Goal: Task Accomplishment & Management: Manage account settings

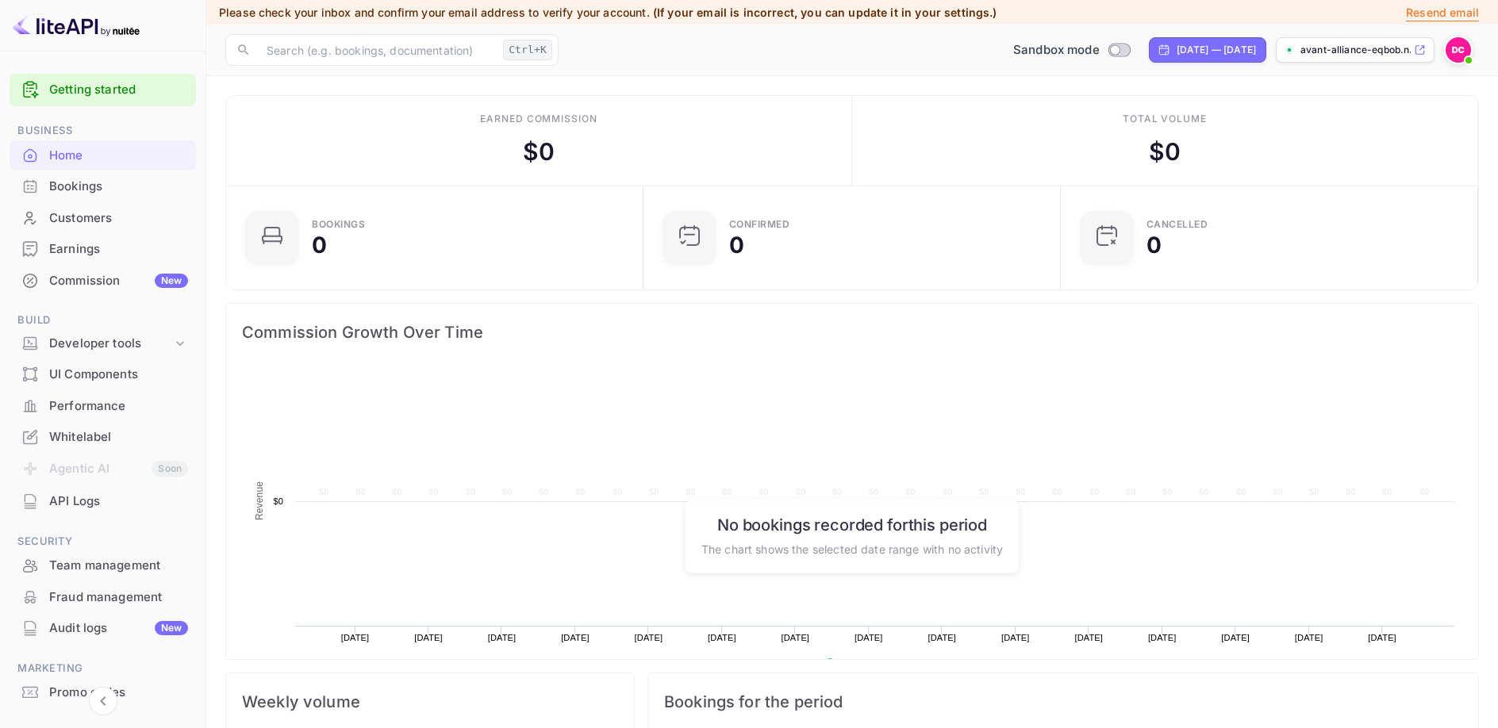
scroll to position [258, 408]
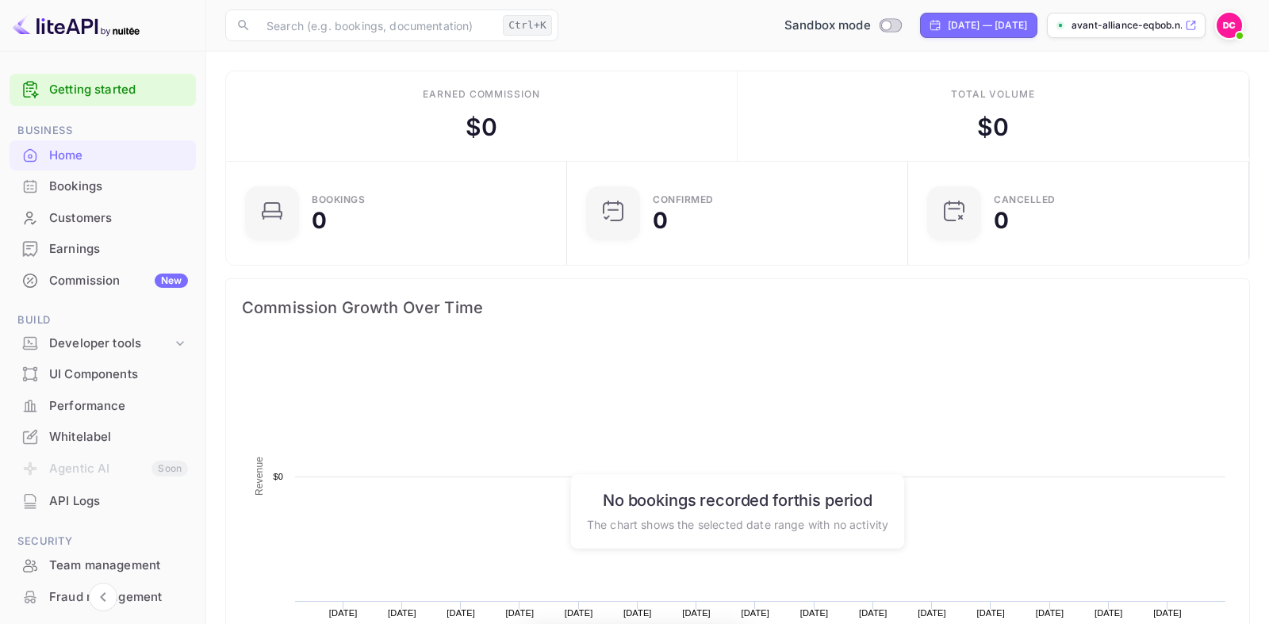
scroll to position [1, 1]
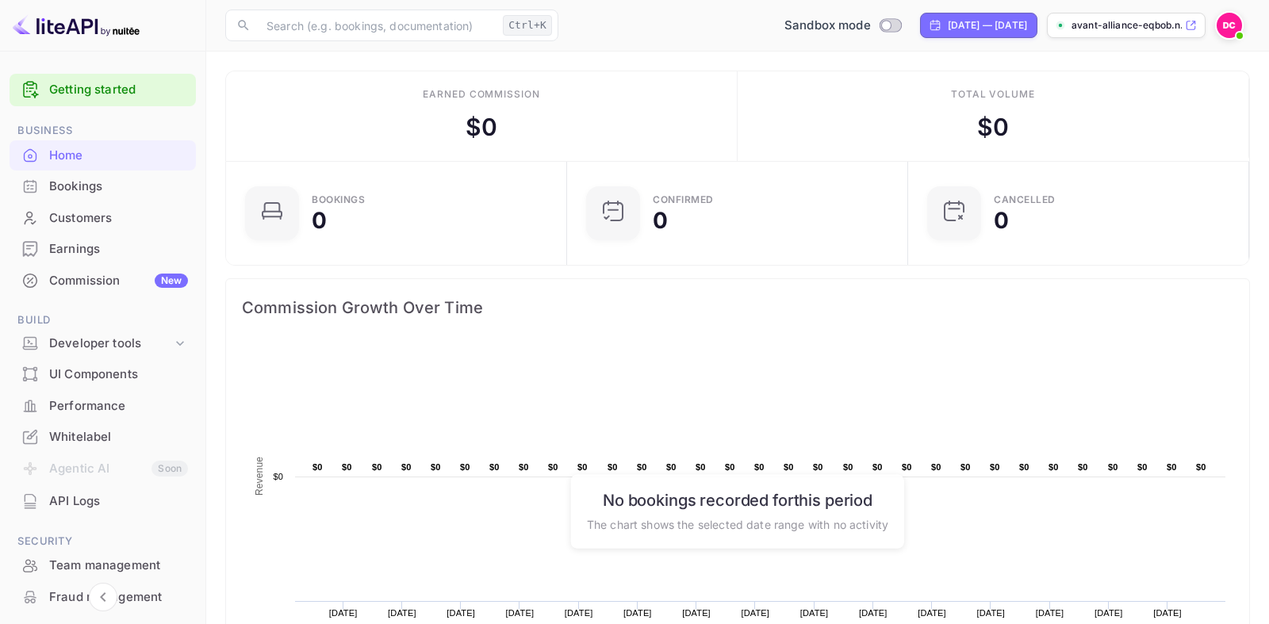
click at [611, 378] on rect at bounding box center [738, 502] width 992 height 317
click at [96, 441] on div "Whitelabel" at bounding box center [118, 437] width 139 height 18
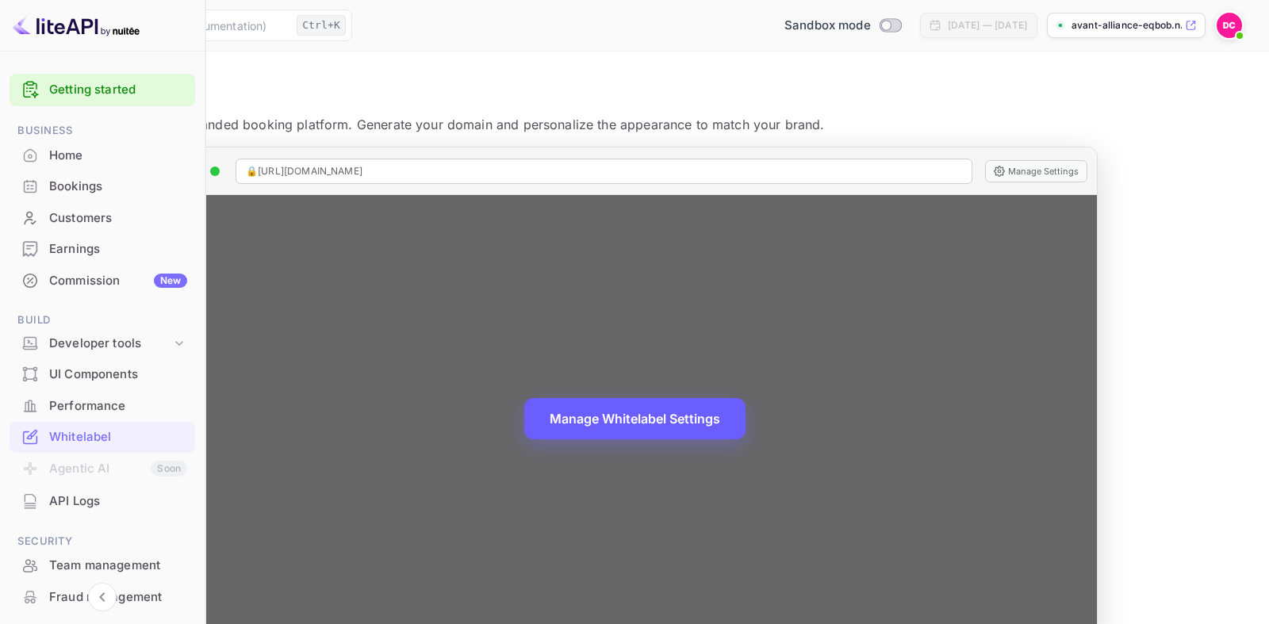
click at [732, 421] on button "Manage Whitelabel Settings" at bounding box center [634, 418] width 221 height 41
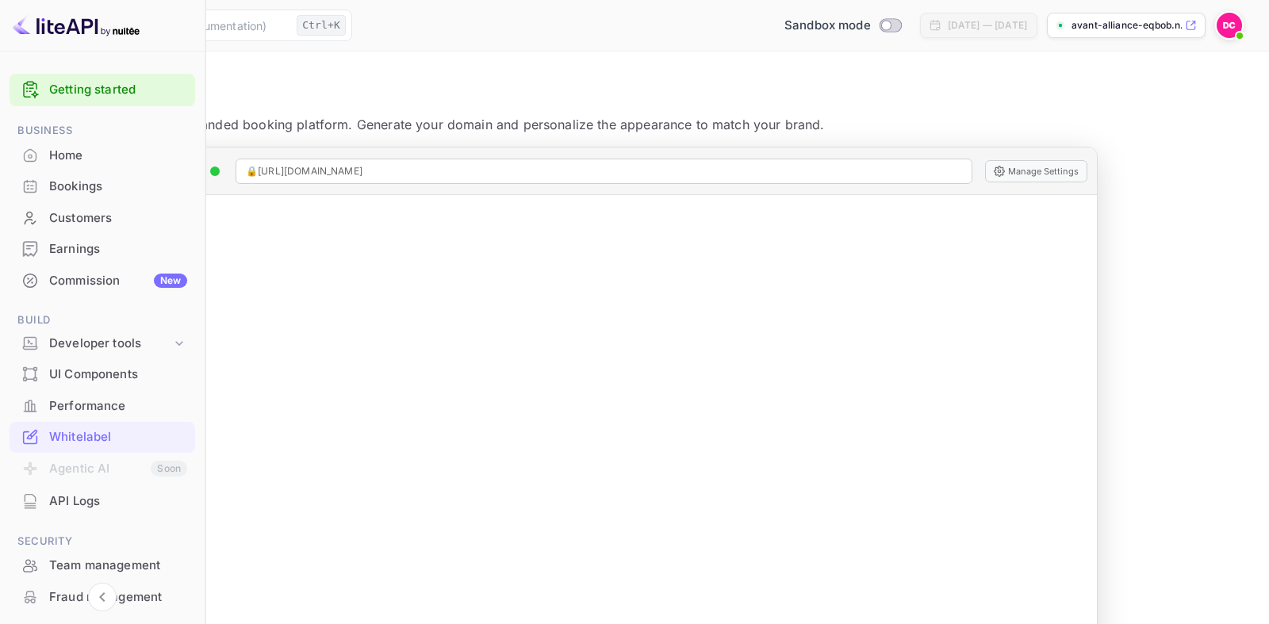
click at [102, 277] on div "Commission New" at bounding box center [118, 281] width 138 height 18
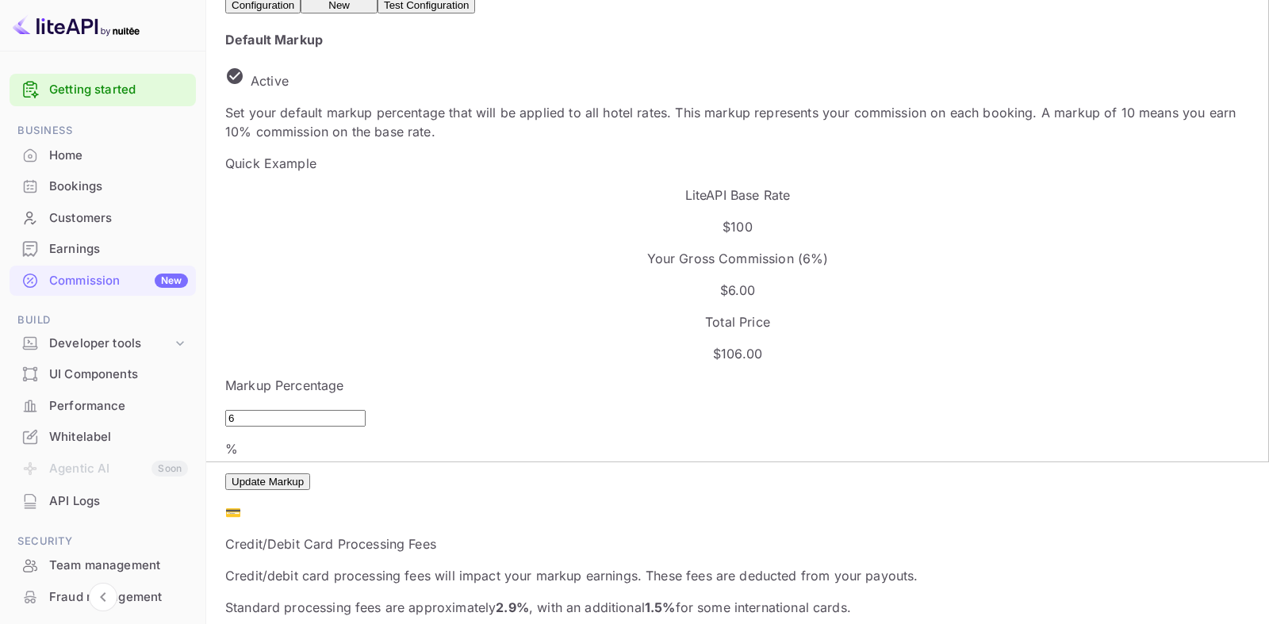
scroll to position [243, 0]
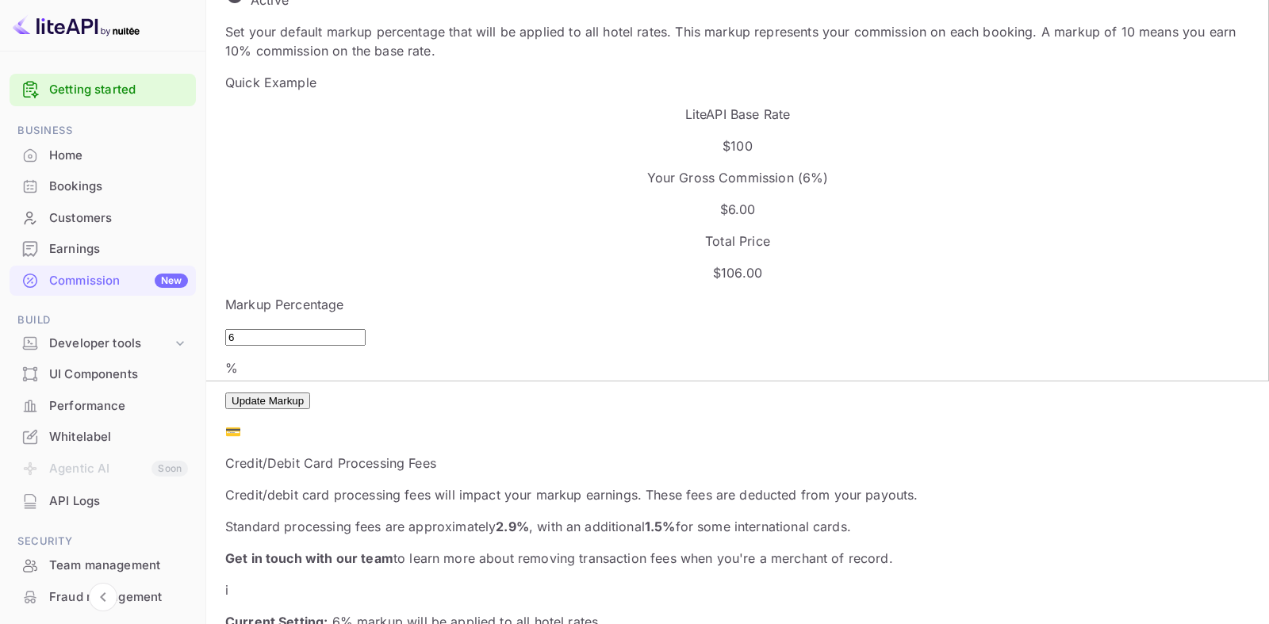
drag, startPoint x: 289, startPoint y: 261, endPoint x: 236, endPoint y: 262, distance: 53.2
click at [236, 329] on input "6" at bounding box center [295, 337] width 140 height 17
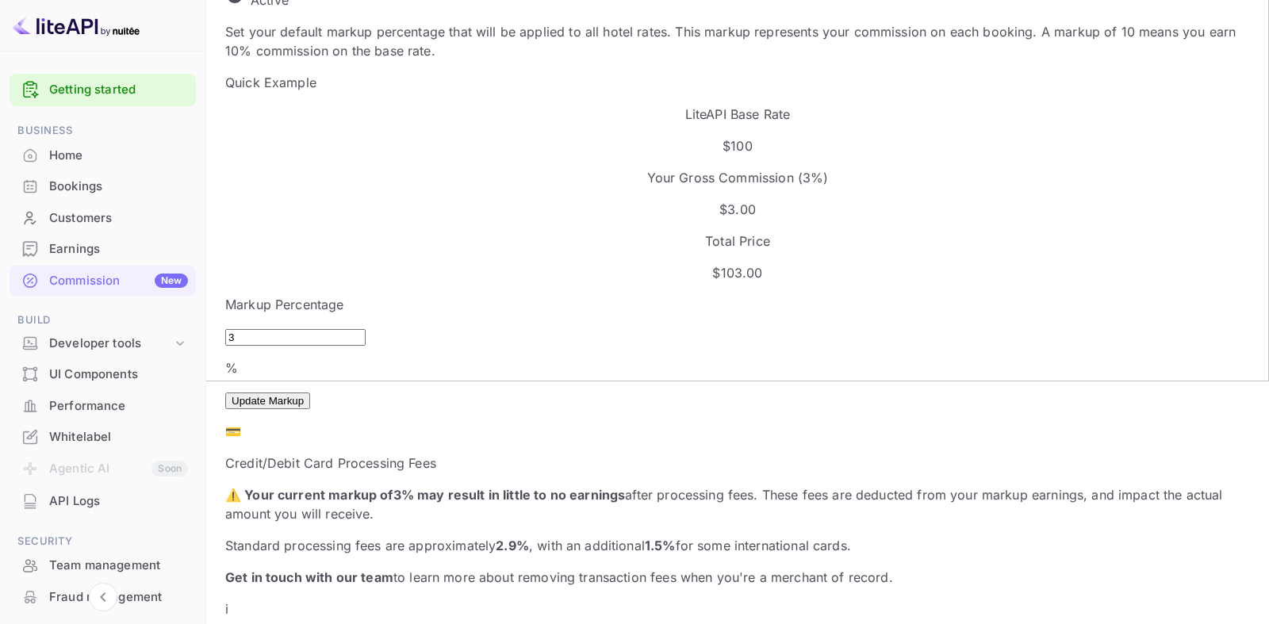
click at [310, 393] on button "Update Markup" at bounding box center [267, 401] width 85 height 17
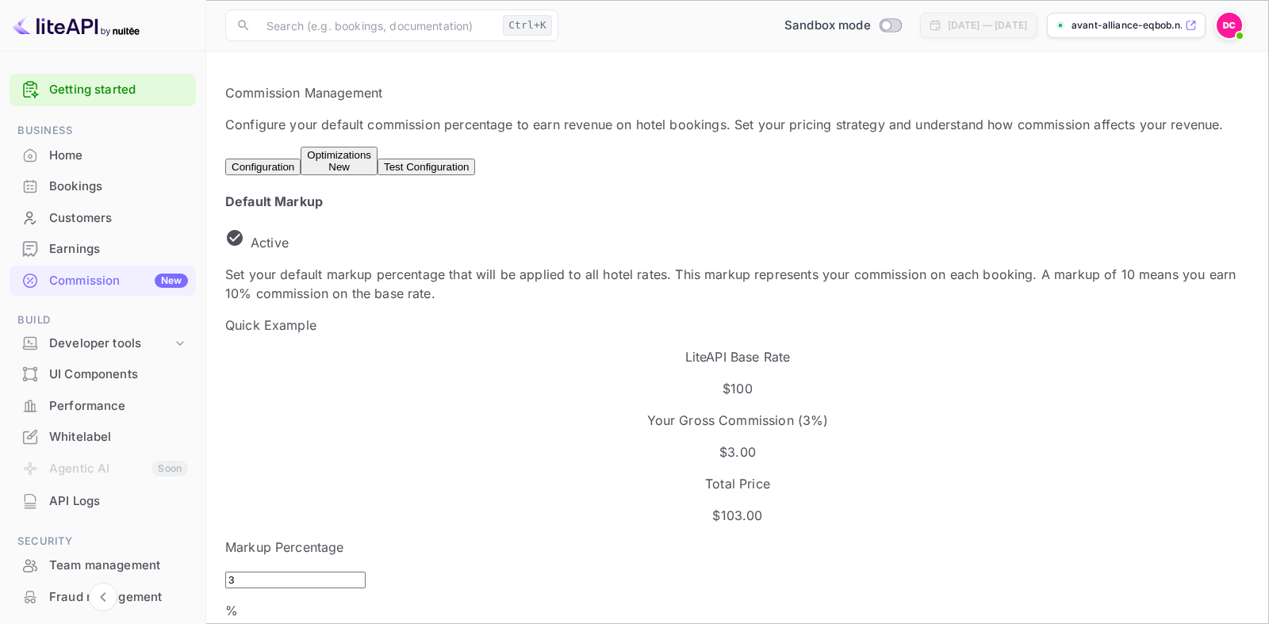
scroll to position [162, 0]
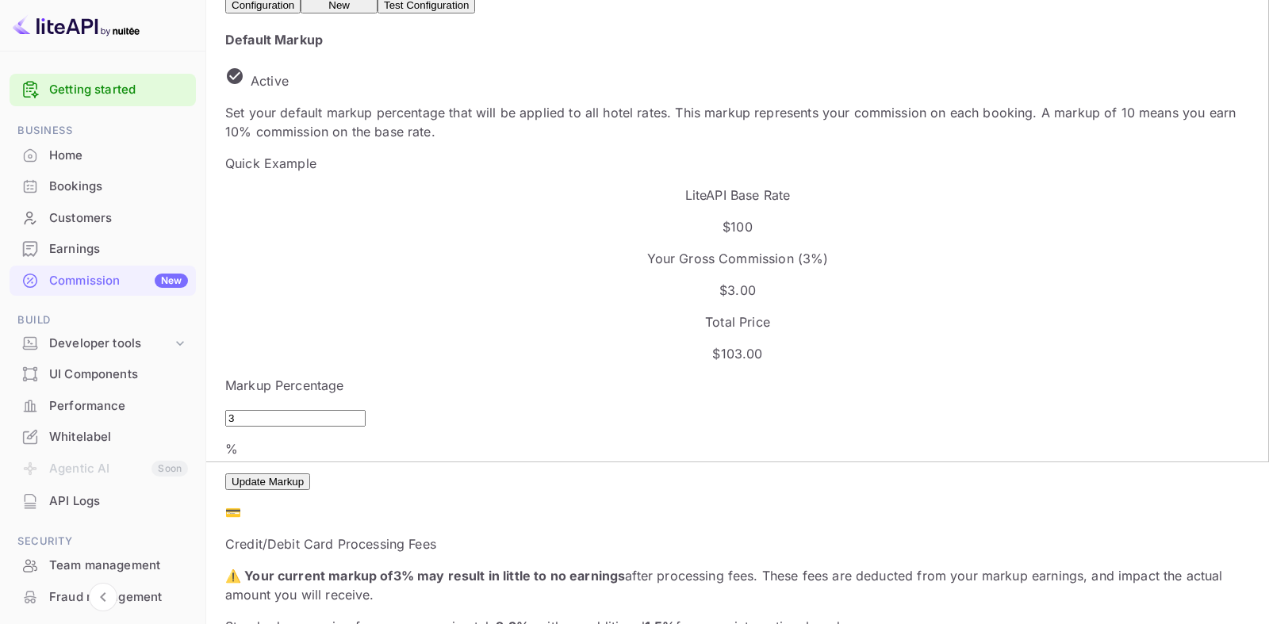
drag, startPoint x: 294, startPoint y: 341, endPoint x: 196, endPoint y: 344, distance: 97.6
click at [225, 410] on input "3" at bounding box center [295, 418] width 140 height 17
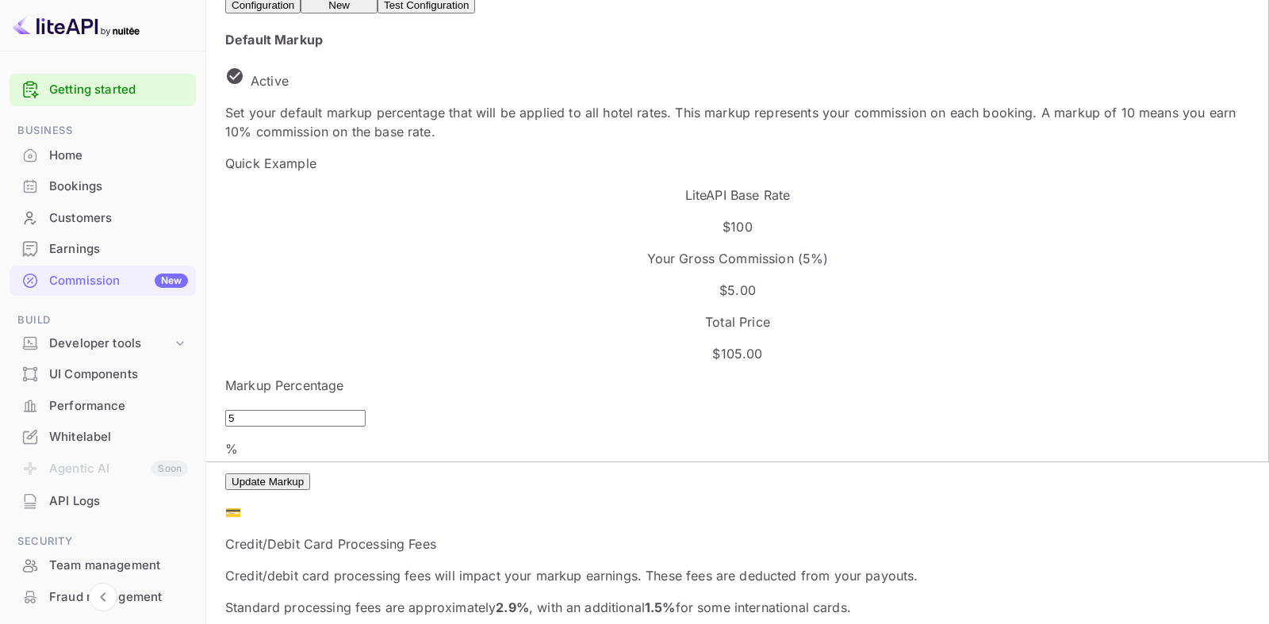
type input "5"
click at [310, 474] on button "Update Markup" at bounding box center [267, 482] width 85 height 17
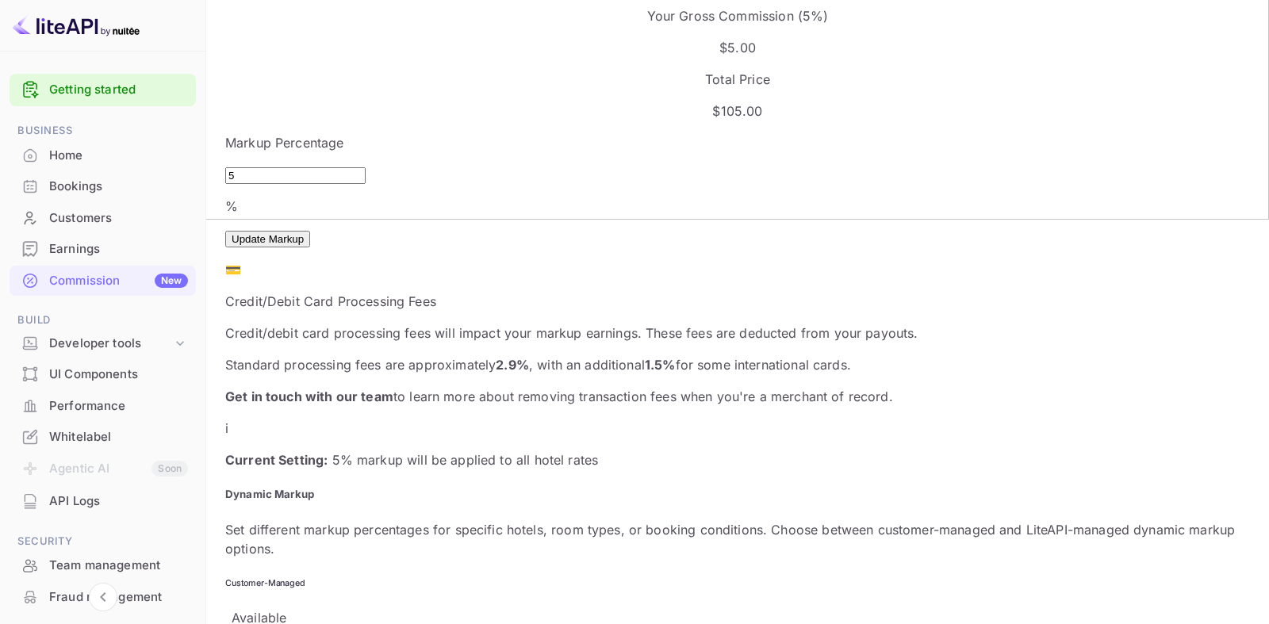
scroll to position [0, 0]
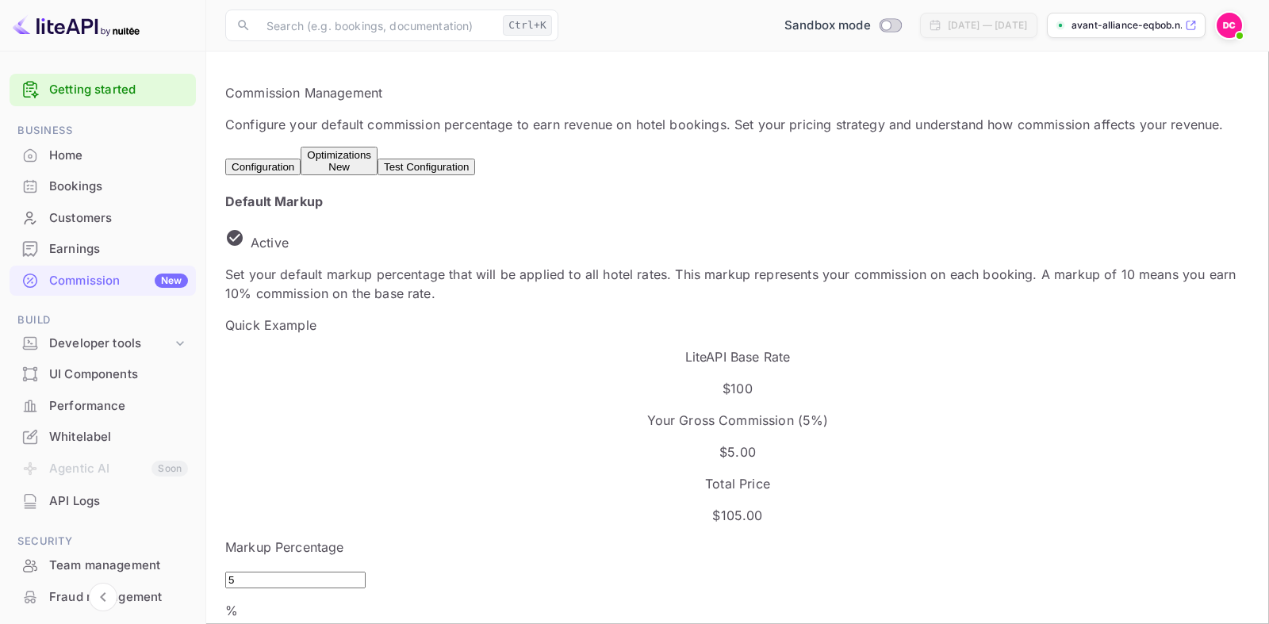
click at [66, 155] on div "Home" at bounding box center [118, 156] width 139 height 18
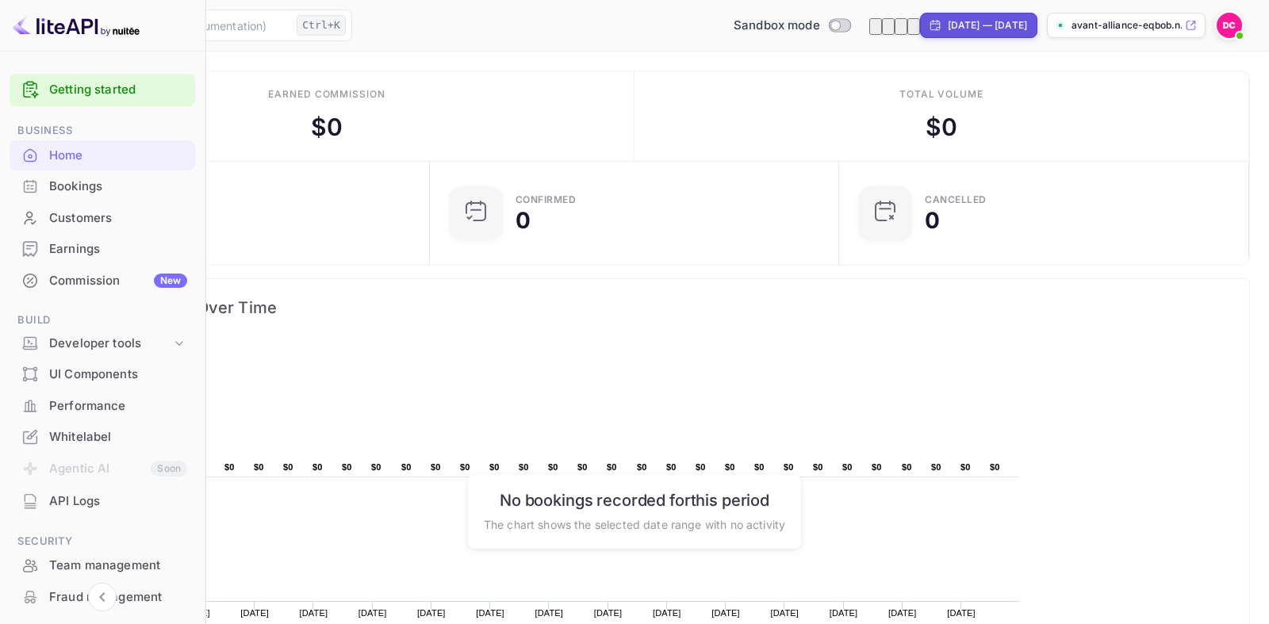
scroll to position [172, 0]
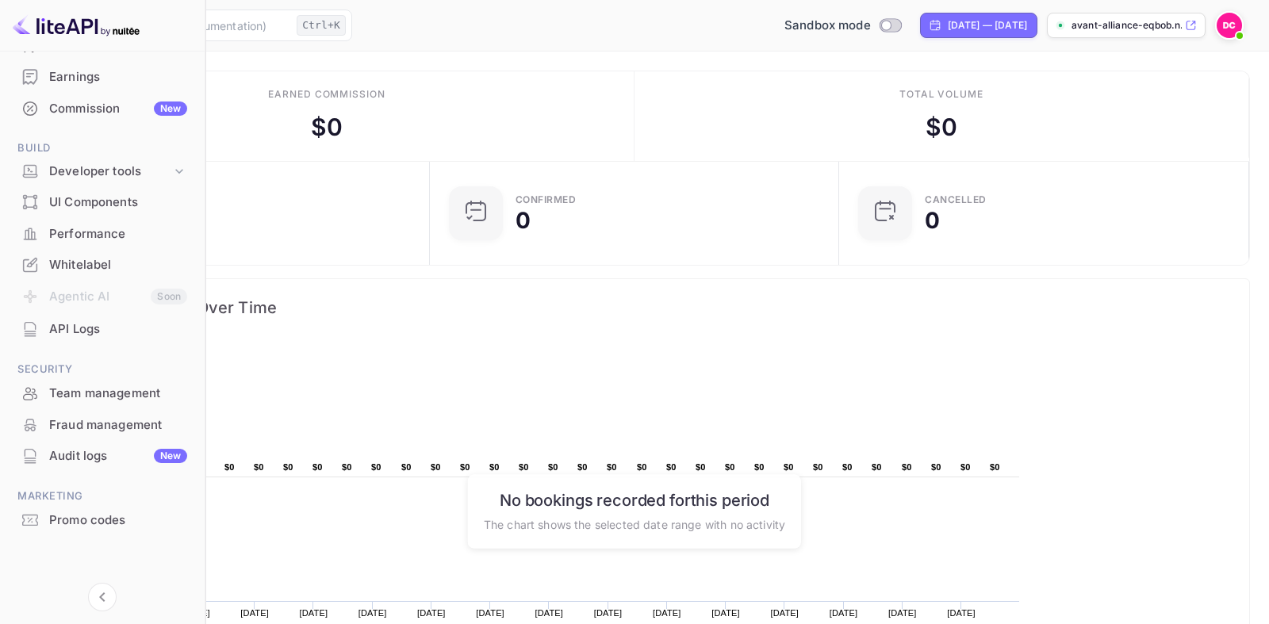
click at [1225, 27] on img at bounding box center [1229, 25] width 25 height 25
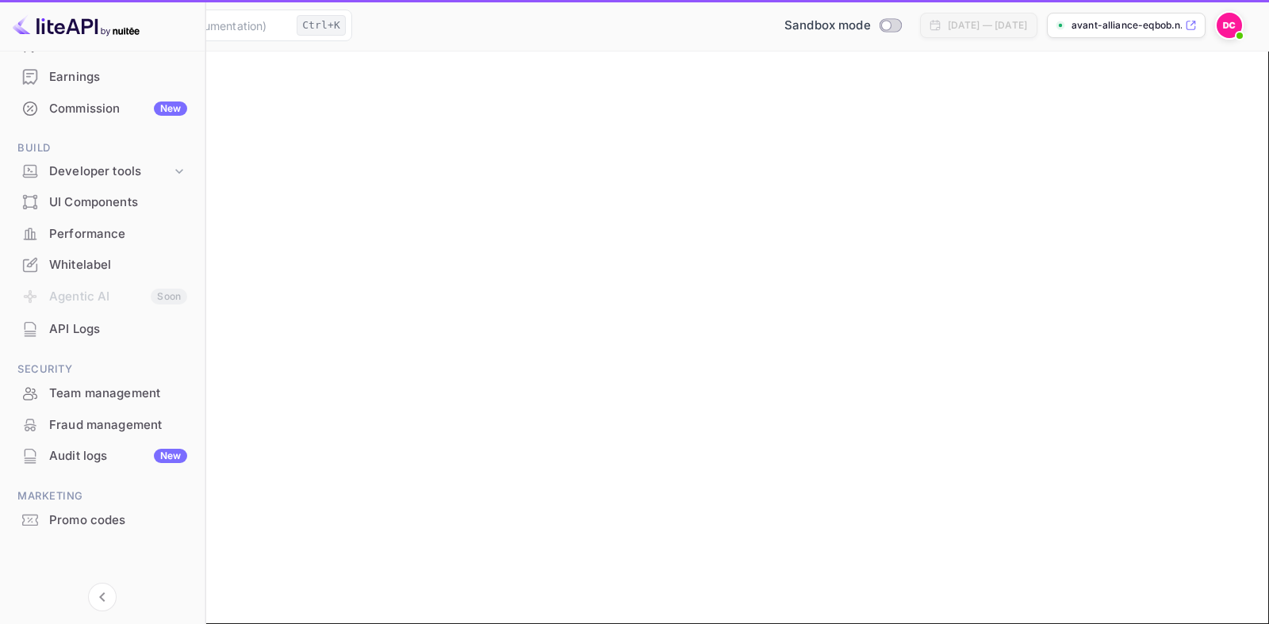
type input "(GMT+01:00) [GEOGRAPHIC_DATA]"
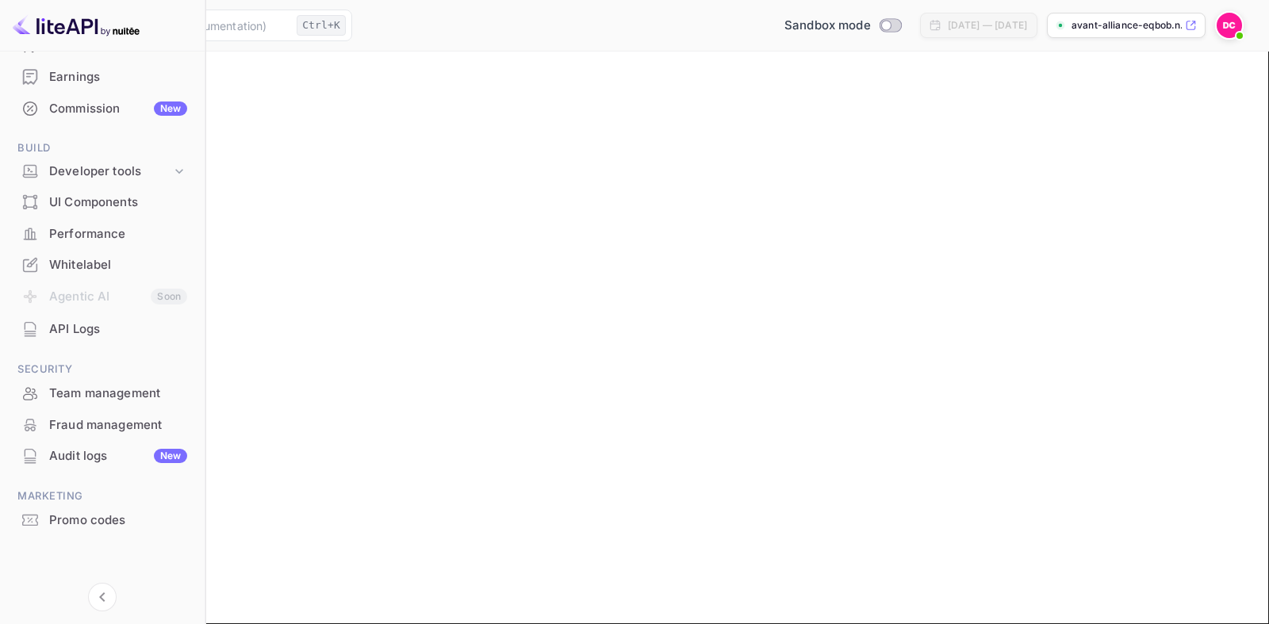
click at [159, 311] on input "Address" at bounding box center [89, 302] width 140 height 17
type input "[EMAIL_ADDRESS][DOMAIN_NAME]"
type input "8138105575"
type input "[STREET_ADDRESS][PERSON_NAME][PERSON_NAME]"
type input "Land O Lakes"
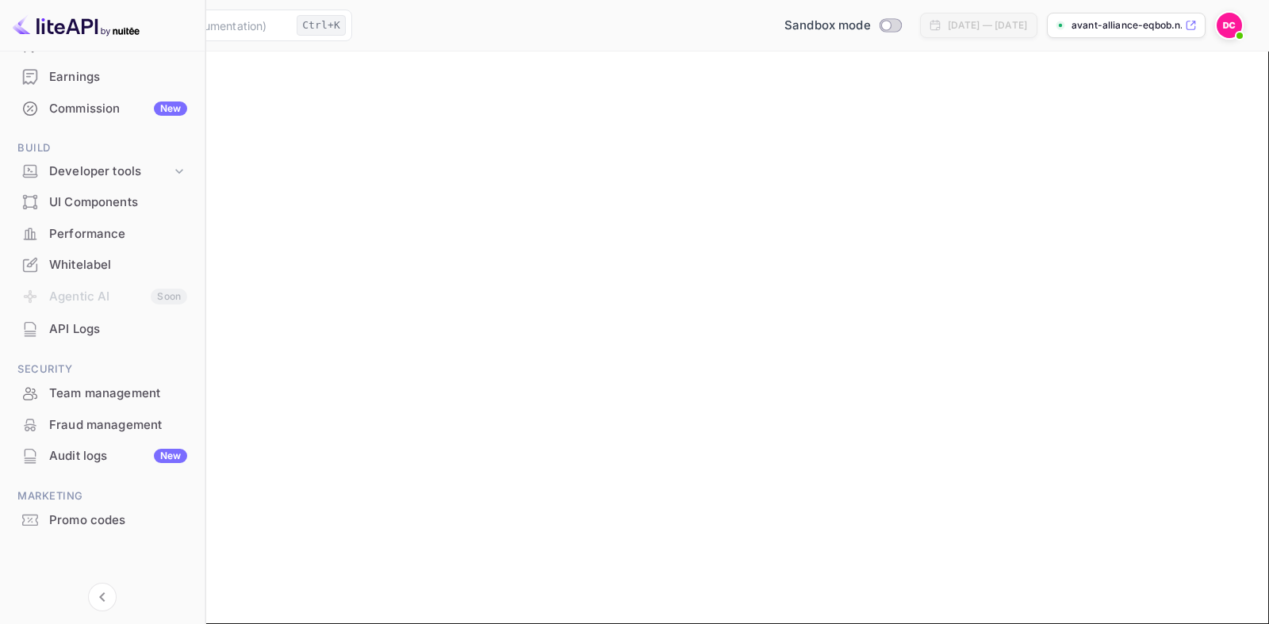
type input "(GMT+01:00) [GEOGRAPHIC_DATA]"
click at [159, 387] on input "Country" at bounding box center [89, 379] width 140 height 17
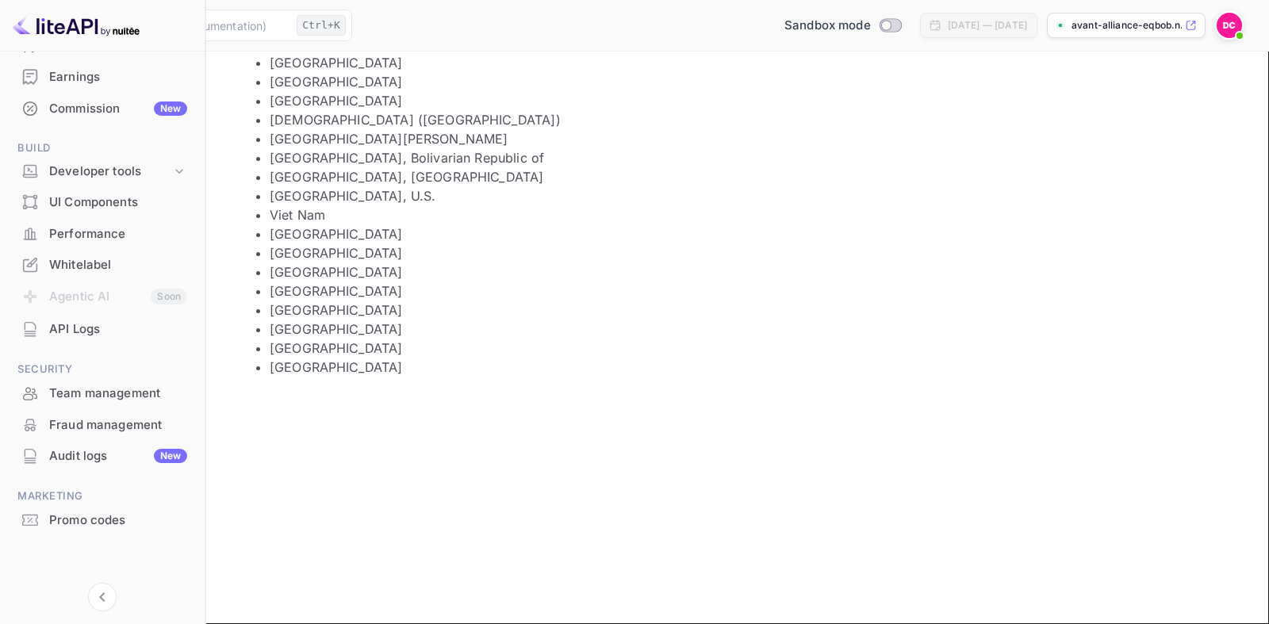
drag, startPoint x: 913, startPoint y: 583, endPoint x: 871, endPoint y: 554, distance: 51.3
click at [915, 584] on main "Settings User Profile Payment methods First Name [PERSON_NAME] First Name Last …" at bounding box center [634, 338] width 1269 height 573
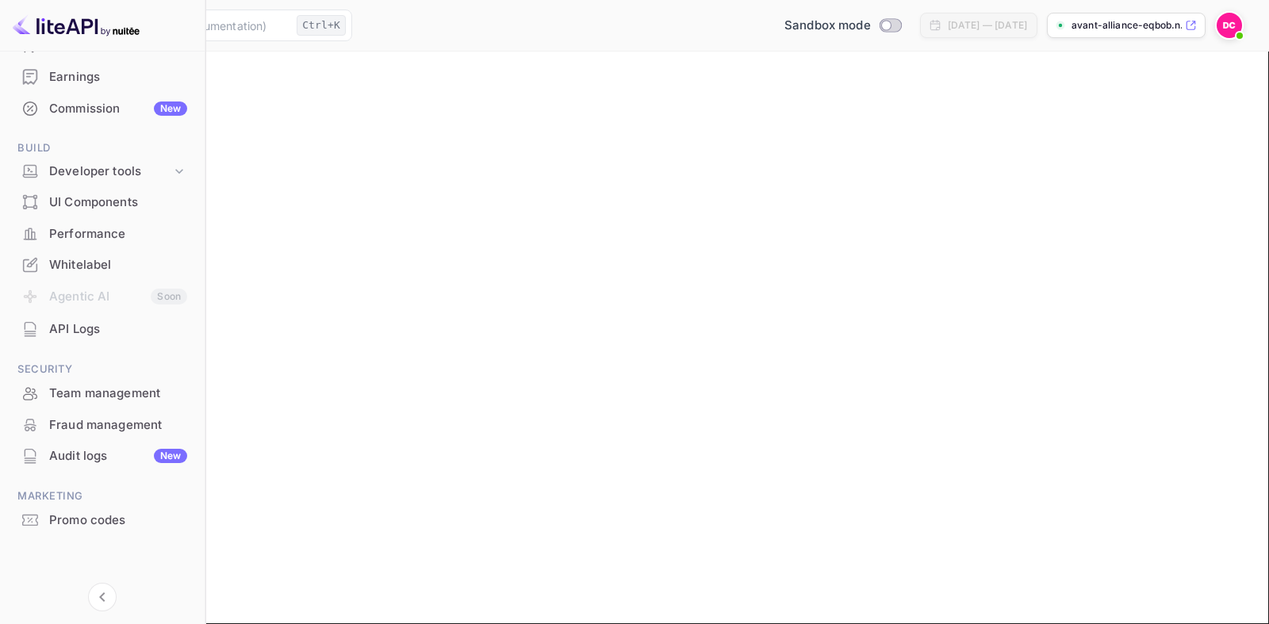
click at [159, 387] on input "Country" at bounding box center [89, 379] width 140 height 17
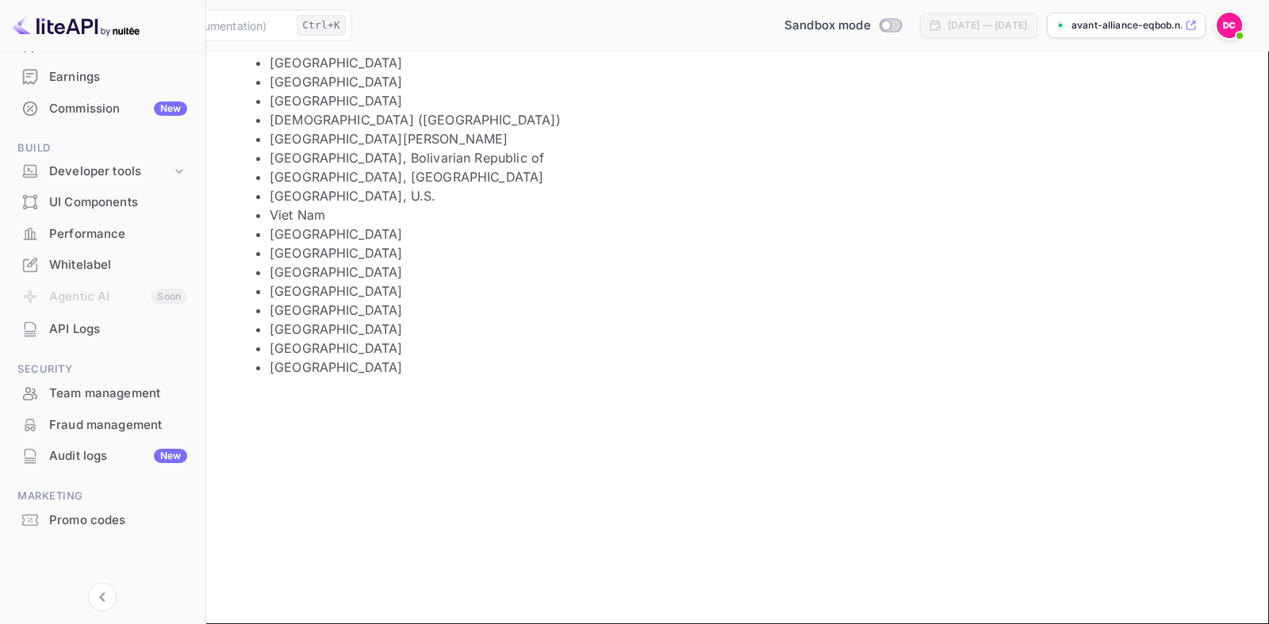
scroll to position [6589, 0]
click at [320, 72] on li "[GEOGRAPHIC_DATA]" at bounding box center [495, 62] width 451 height 19
type input "[GEOGRAPHIC_DATA]"
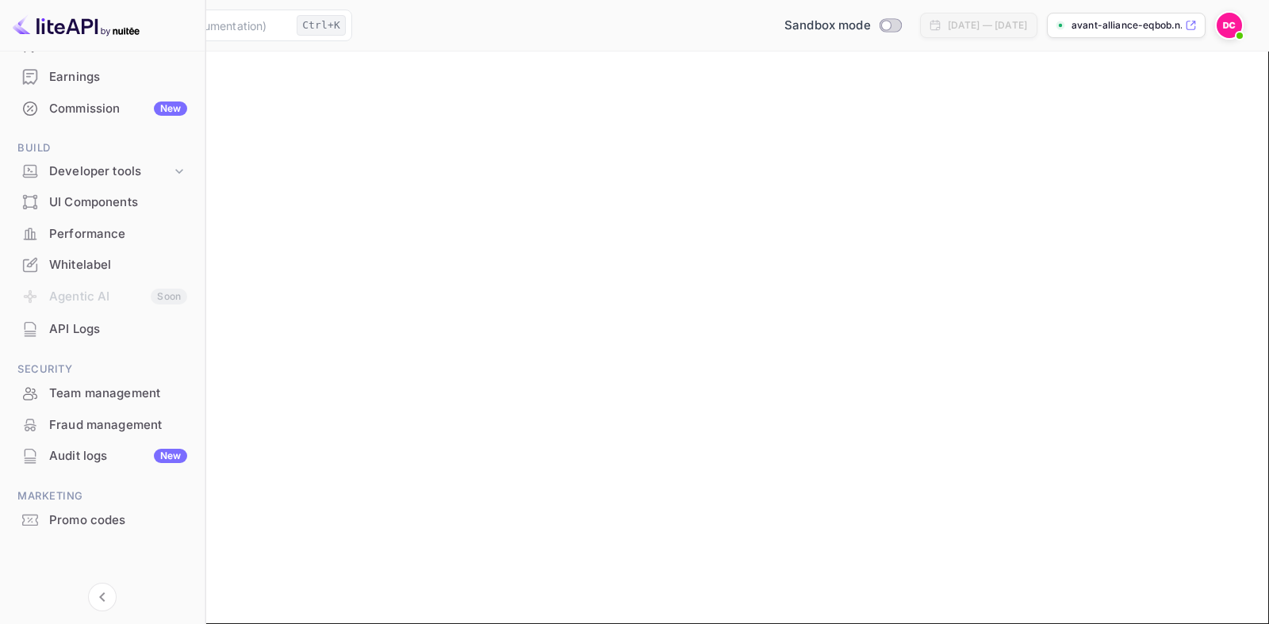
click at [159, 454] on input "(GMT+01:00) [GEOGRAPHIC_DATA]" at bounding box center [89, 462] width 140 height 17
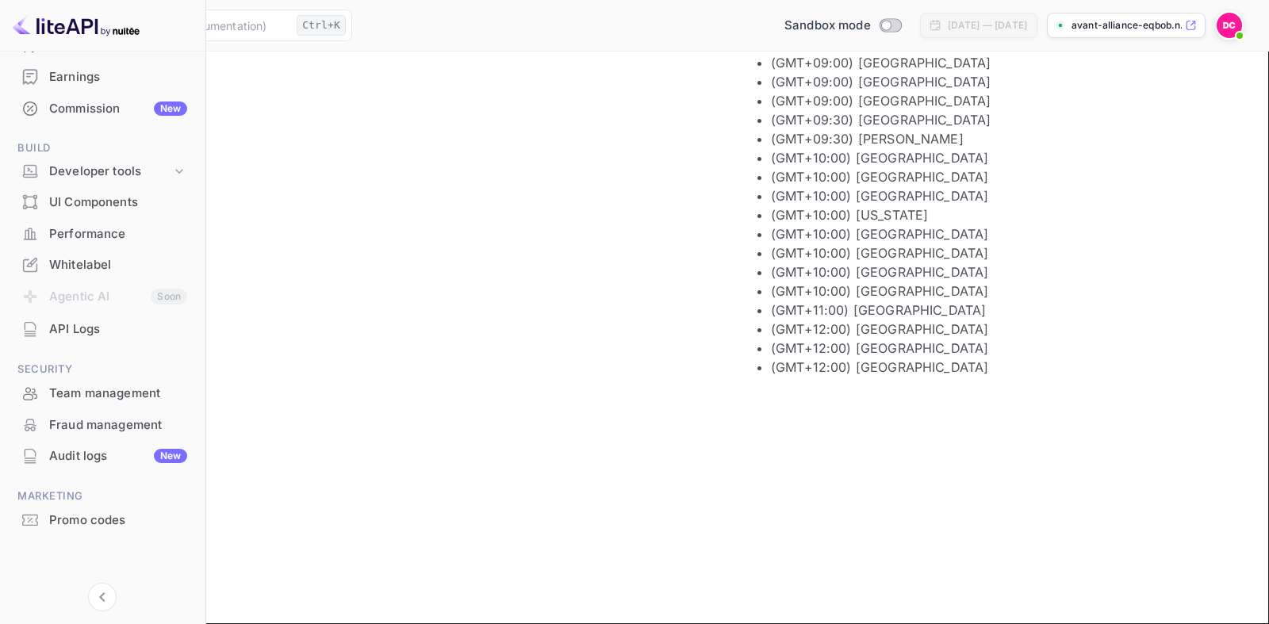
scroll to position [381, 0]
type input "(GMT-04:00) Atlantic Time ([GEOGRAPHIC_DATA])"
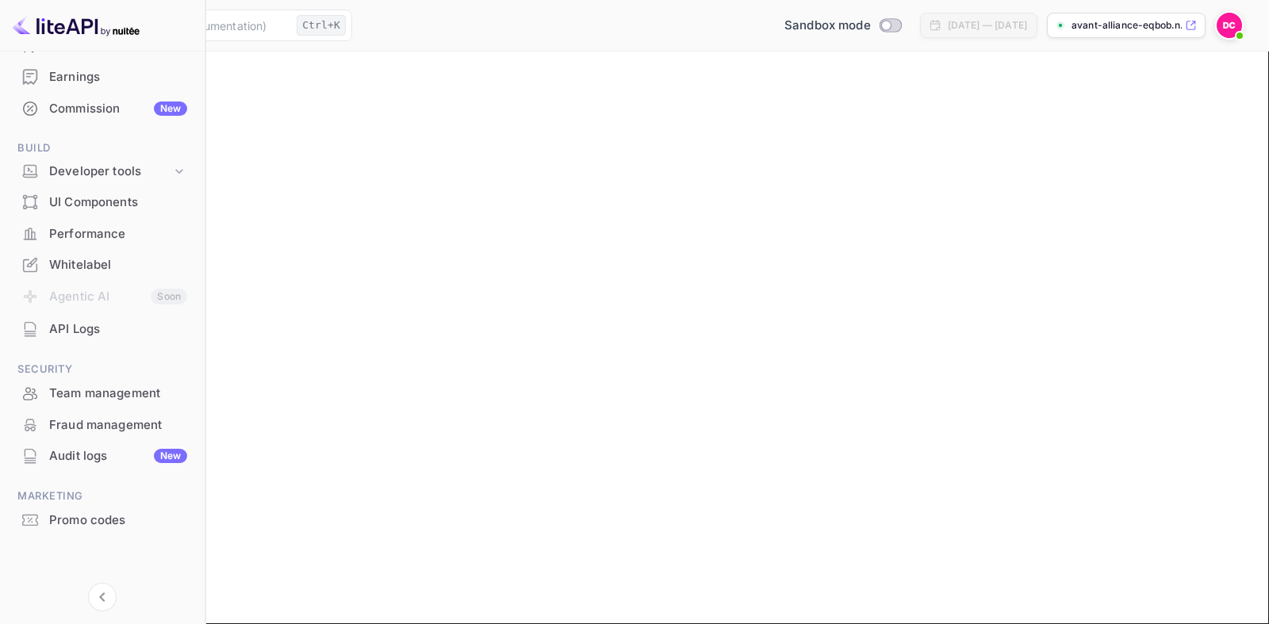
click at [690, 497] on div "Update profile" at bounding box center [634, 506] width 1231 height 19
click at [98, 499] on button "Update profile" at bounding box center [58, 507] width 79 height 17
click at [724, 505] on div "Update profile" at bounding box center [634, 506] width 1231 height 19
click at [159, 178] on input "[PERSON_NAME]" at bounding box center [89, 169] width 140 height 17
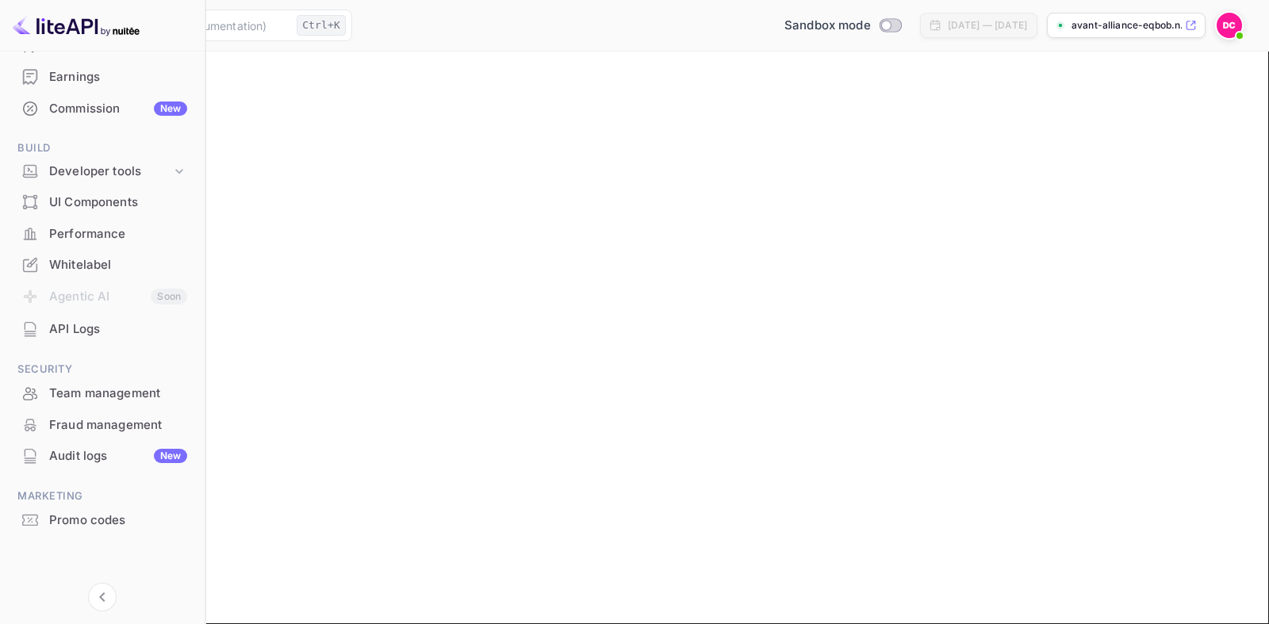
click at [159, 178] on input "[PERSON_NAME]" at bounding box center [89, 169] width 140 height 17
click at [530, 140] on div "User Profile Payment methods" at bounding box center [634, 130] width 1231 height 19
click at [185, 140] on button "Payment methods" at bounding box center [136, 131] width 98 height 17
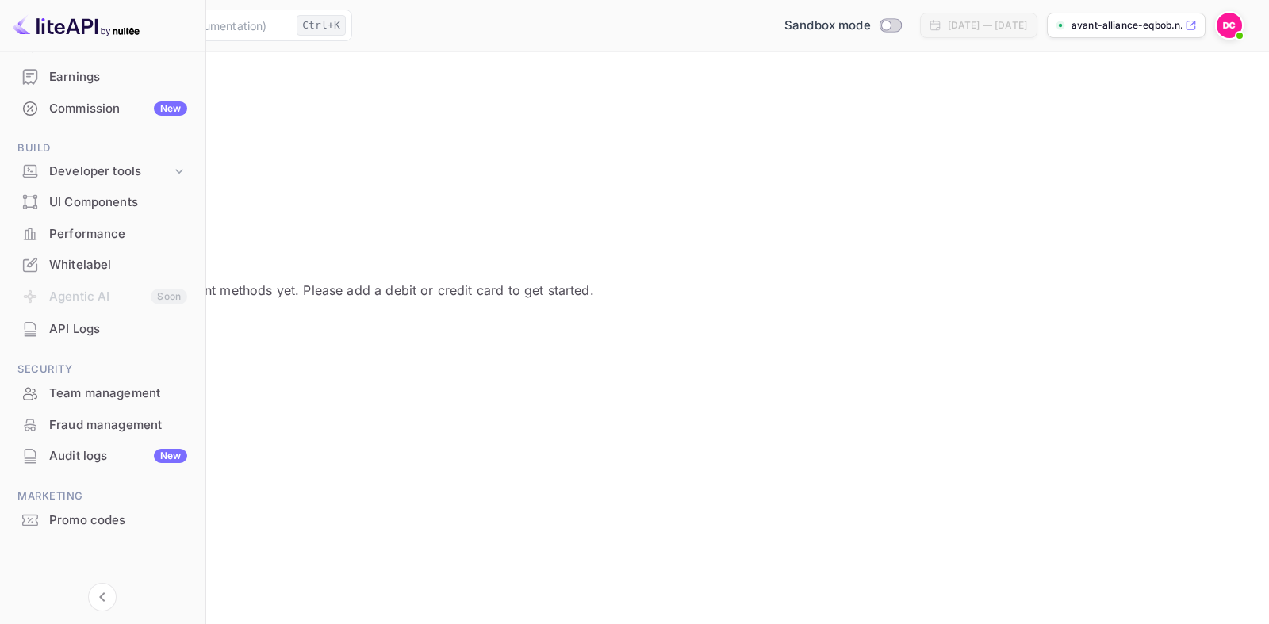
click at [51, 332] on button "Add" at bounding box center [35, 323] width 32 height 17
click at [87, 136] on button "User Profile" at bounding box center [53, 131] width 68 height 17
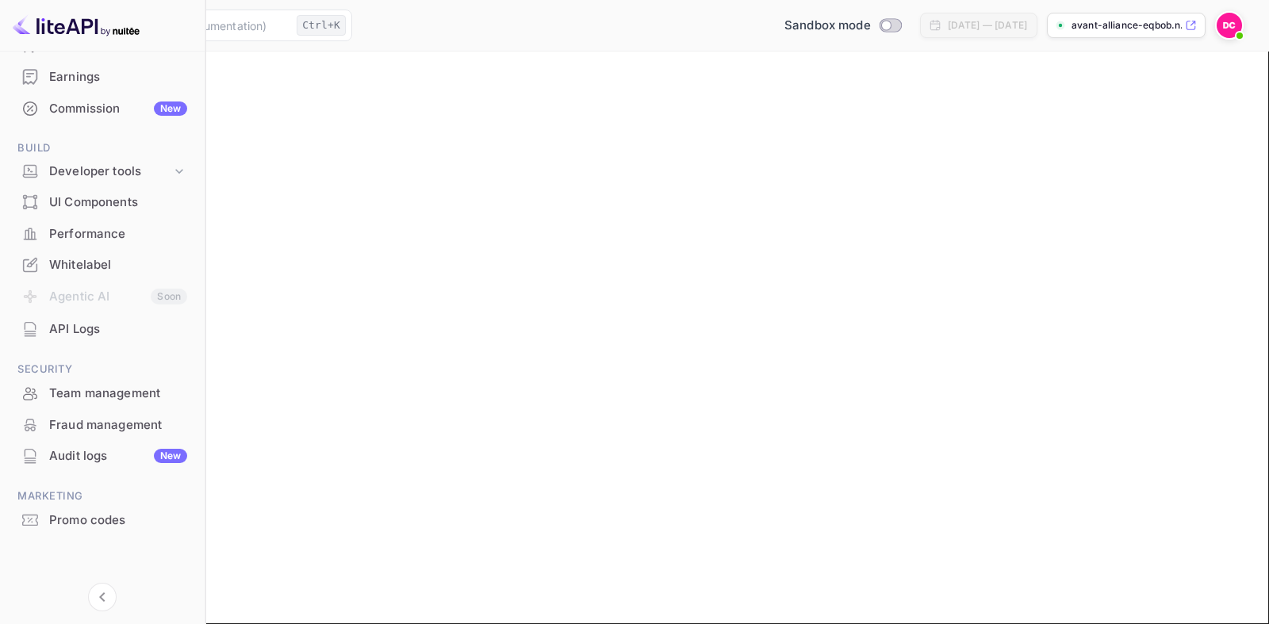
click at [595, 532] on main "Settings User Profile Payment methods First Name [PERSON_NAME] First Name Last …" at bounding box center [634, 338] width 1269 height 573
